Goal: Task Accomplishment & Management: Use online tool/utility

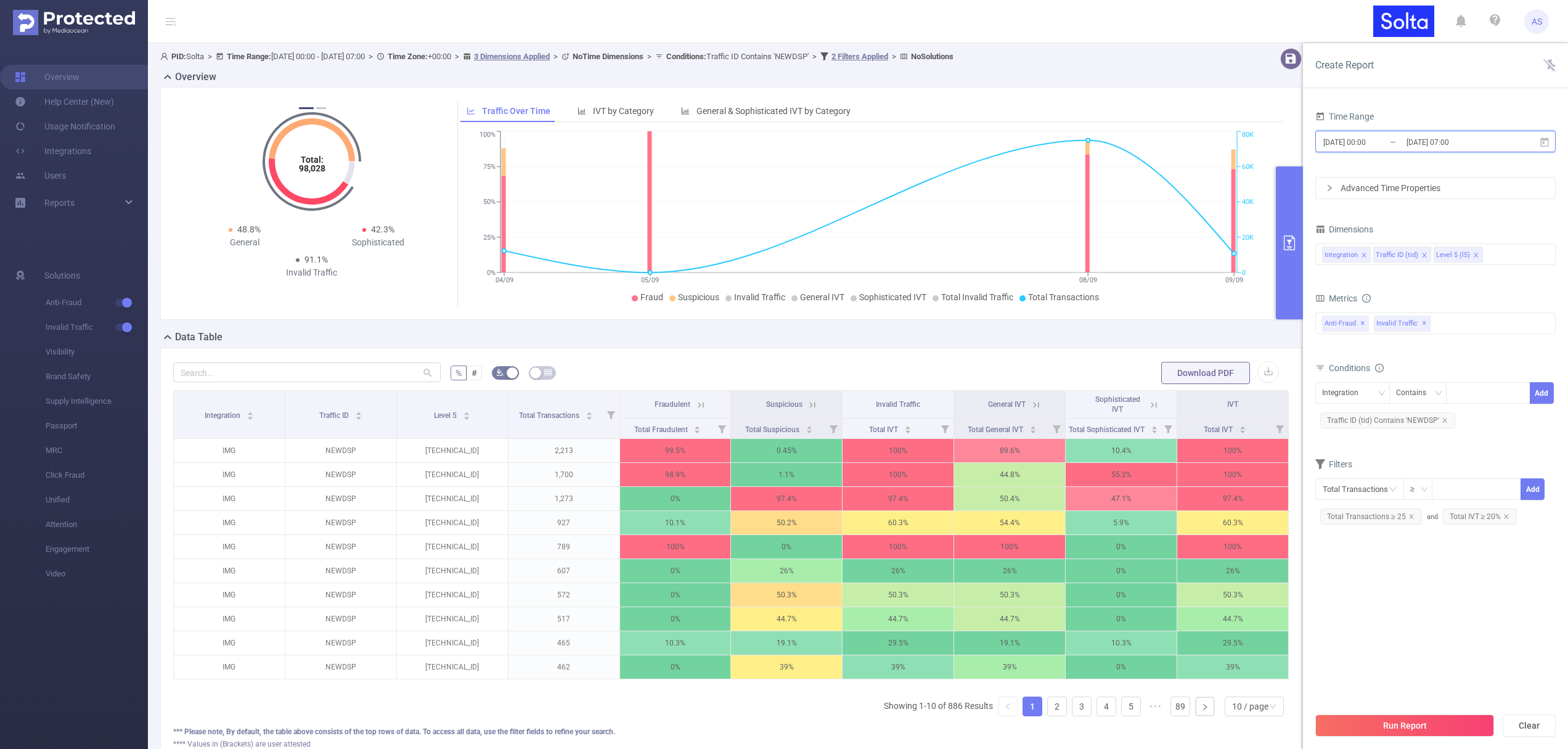
click at [1544, 143] on icon at bounding box center [1544, 142] width 11 height 11
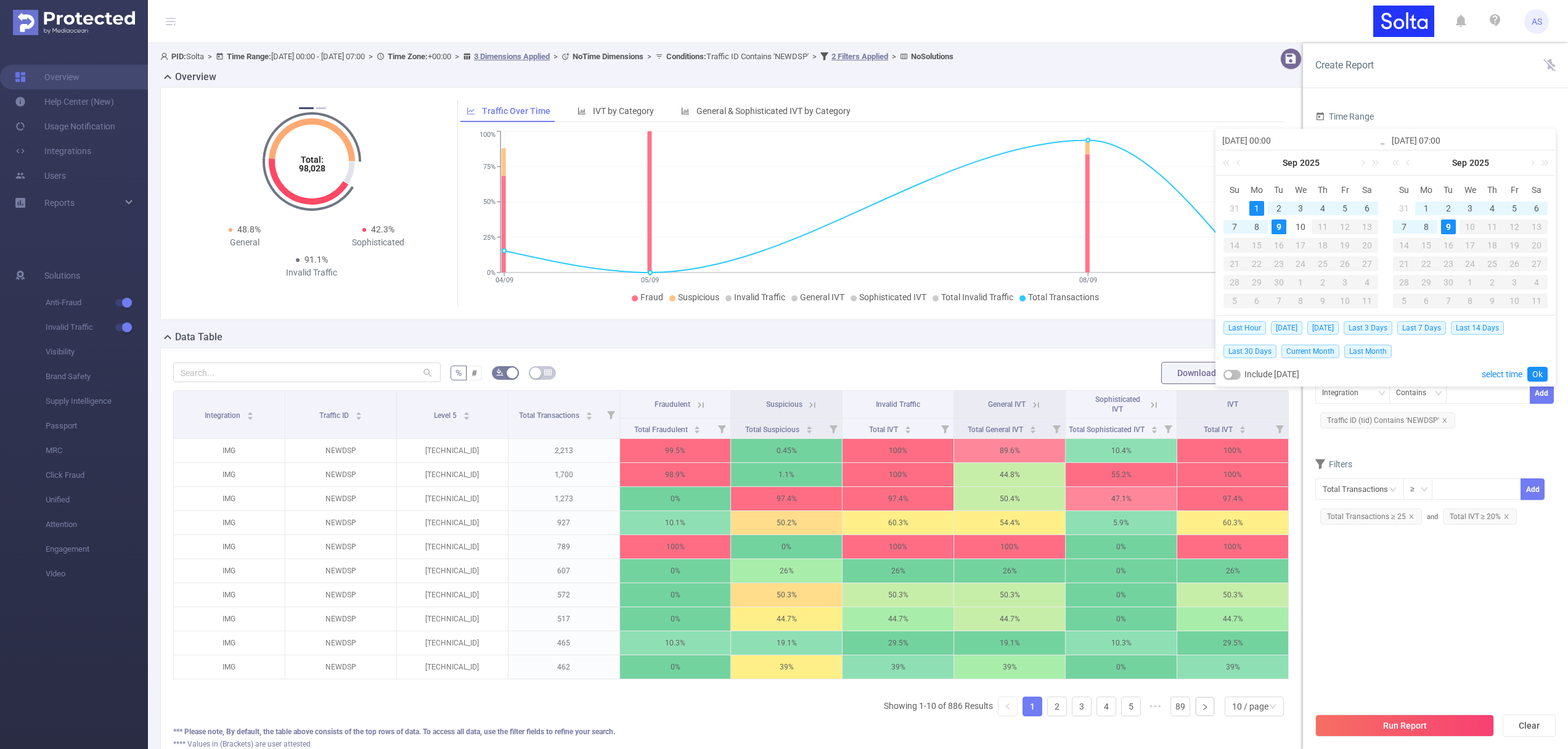
click at [1277, 222] on div "9" at bounding box center [1279, 227] width 14 height 14
type input "[DATE] 00:00"
click at [1535, 373] on link "Ok" at bounding box center [1537, 374] width 20 height 14
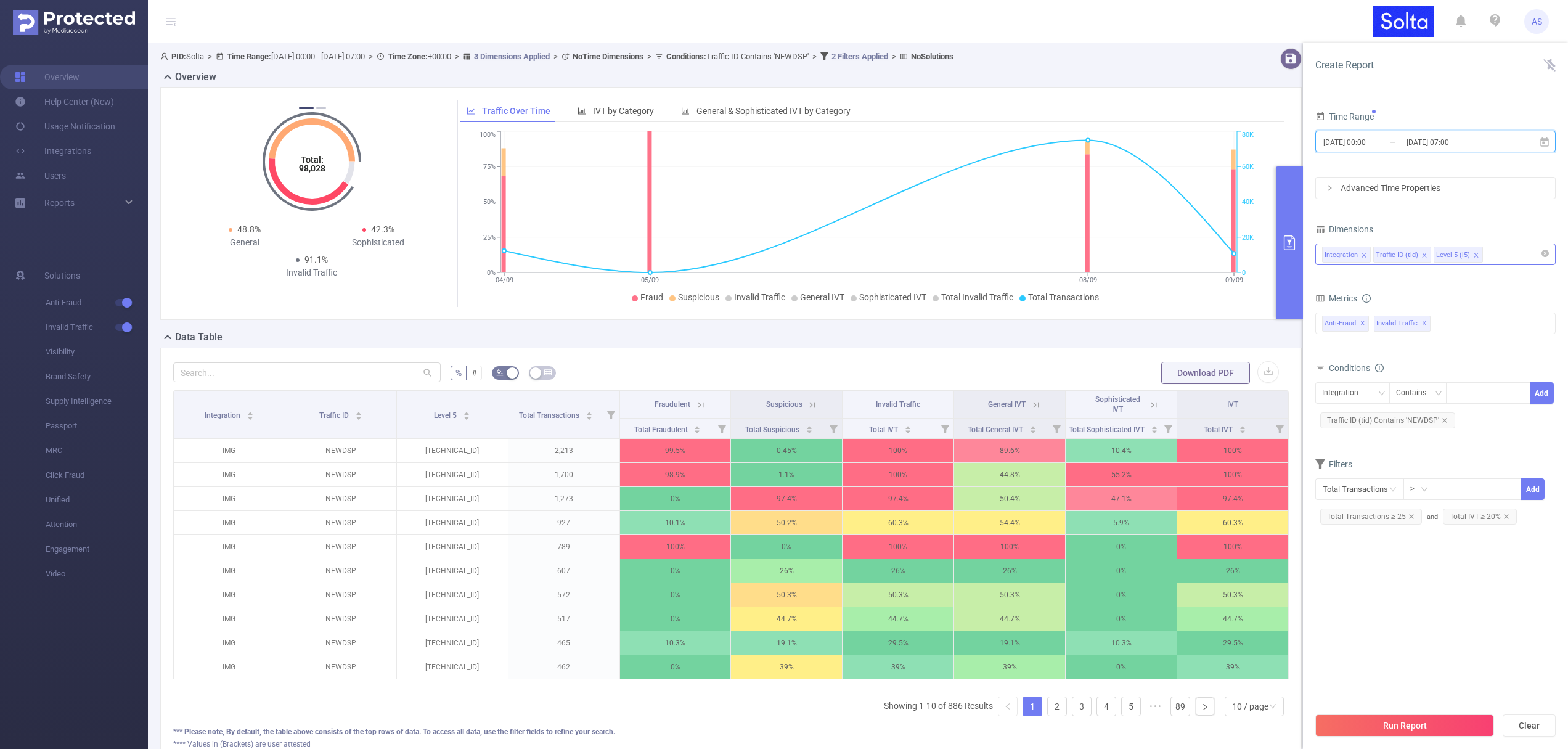
click at [1474, 254] on icon "icon: close" at bounding box center [1477, 255] width 6 height 6
click at [1452, 256] on div "Integration Traffic ID (tid)" at bounding box center [1436, 254] width 227 height 20
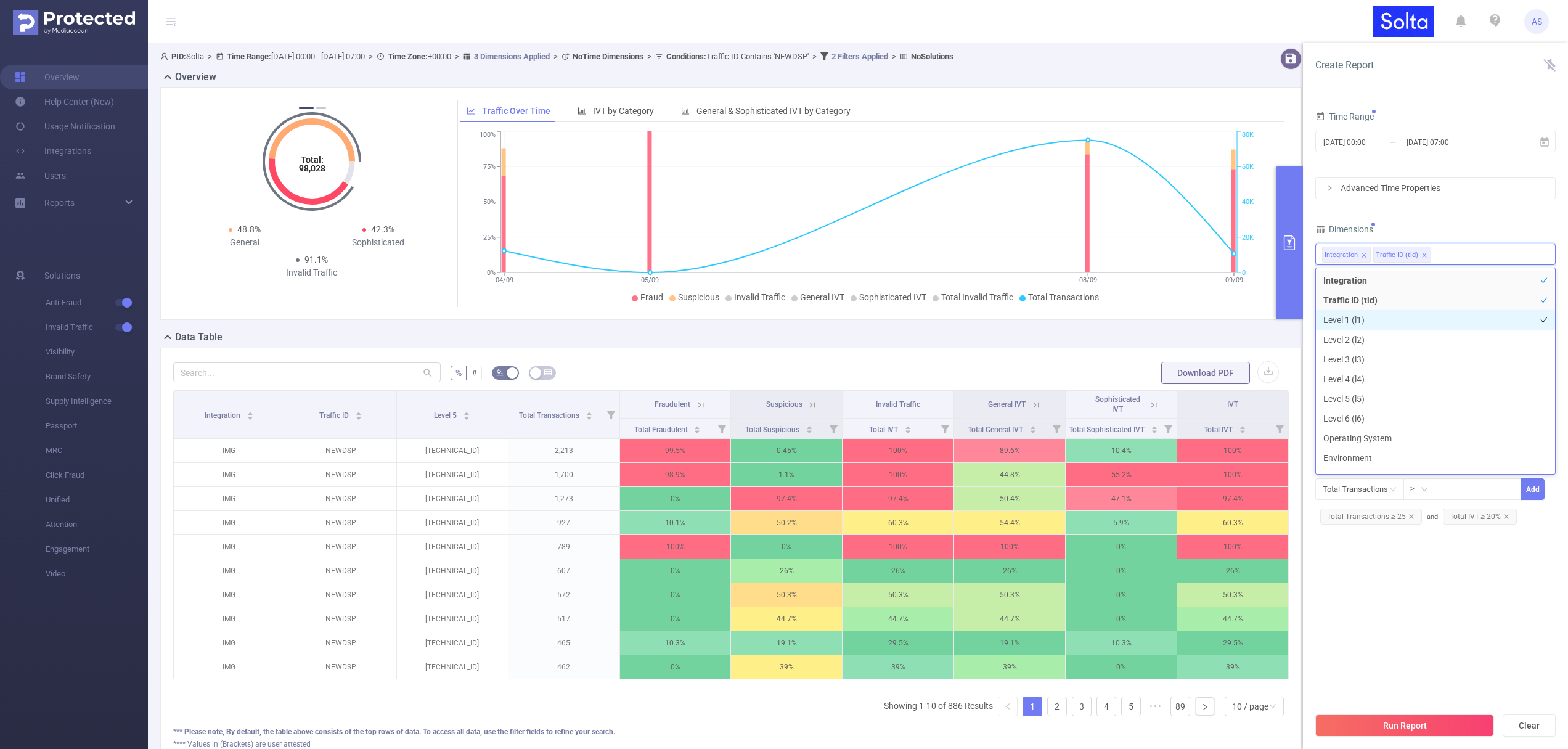
click at [1346, 318] on li "Level 1 (l1)" at bounding box center [1436, 320] width 239 height 20
click at [1405, 562] on section "Time Range [DATE] 00:00 _ [DATE] 07:00 Advanced Time Properties Dimensions Inte…" at bounding box center [1436, 406] width 241 height 598
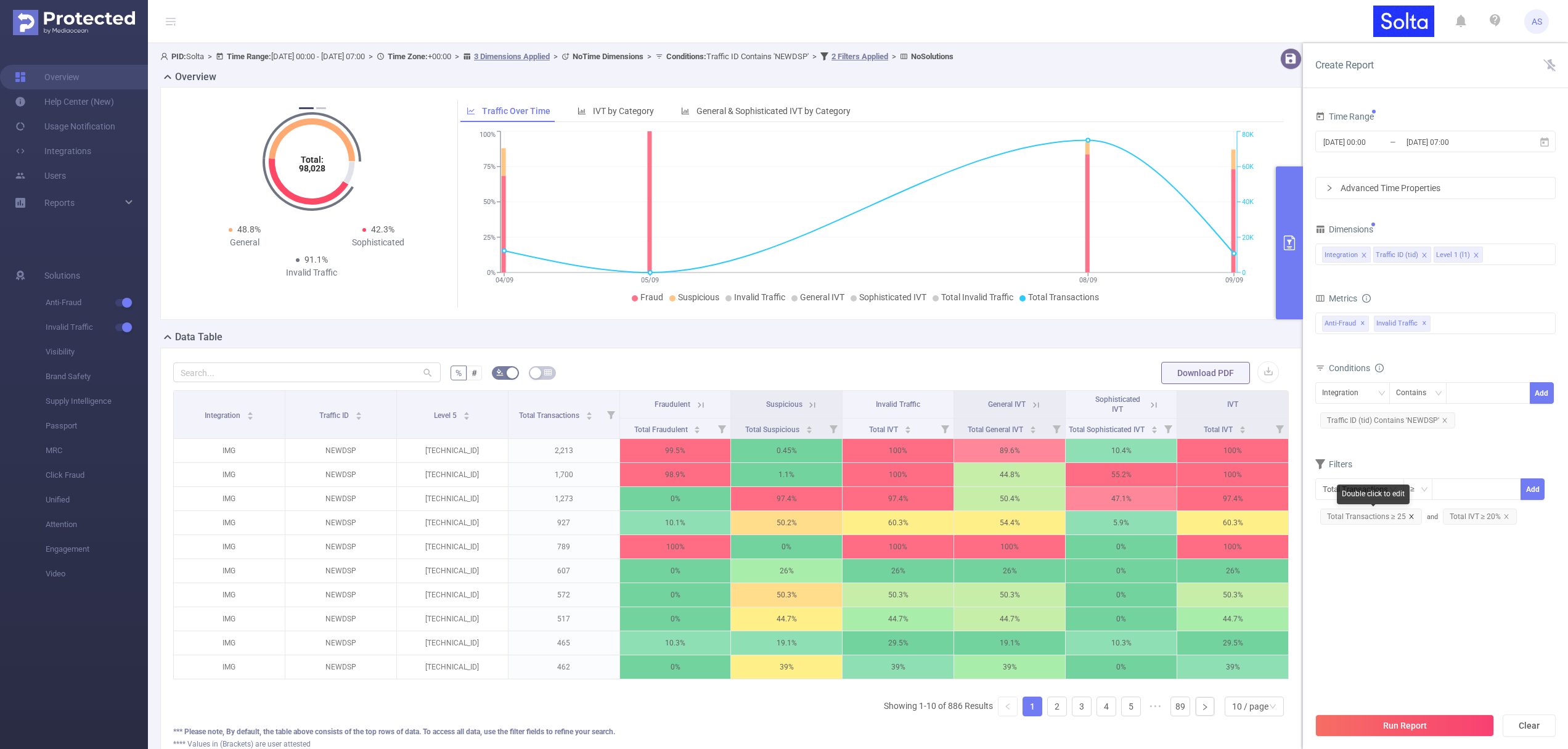
click at [1411, 514] on icon "icon: close" at bounding box center [1411, 516] width 5 height 5
click at [1383, 517] on icon "icon: close" at bounding box center [1384, 516] width 5 height 5
click at [1379, 721] on button "Run Report" at bounding box center [1405, 725] width 179 height 23
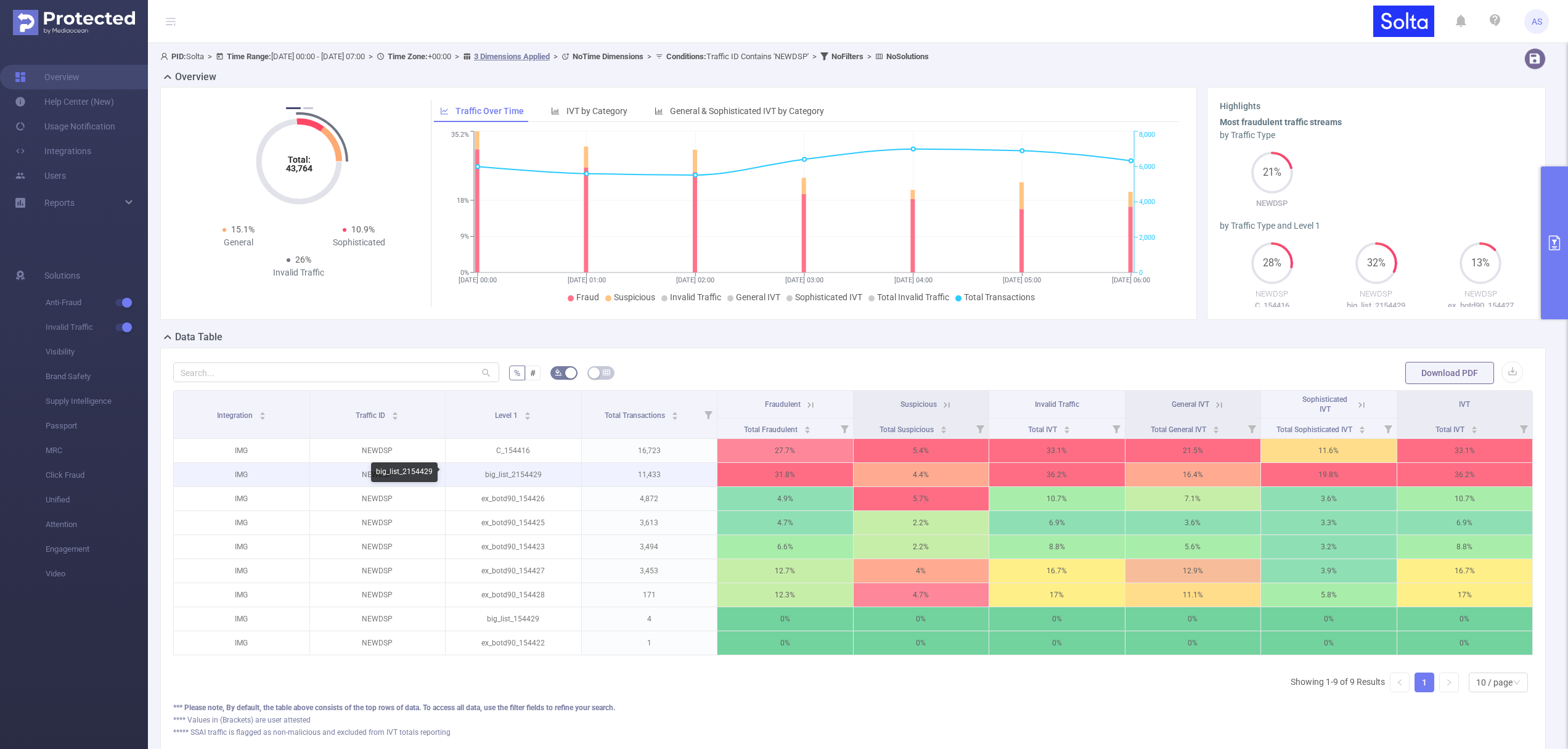
click at [499, 476] on p "big_list_2154429" at bounding box center [514, 475] width 136 height 24
copy p "big_list_2154429"
click at [526, 473] on p "big_list_2154429" at bounding box center [514, 475] width 136 height 24
